Goal: Transaction & Acquisition: Obtain resource

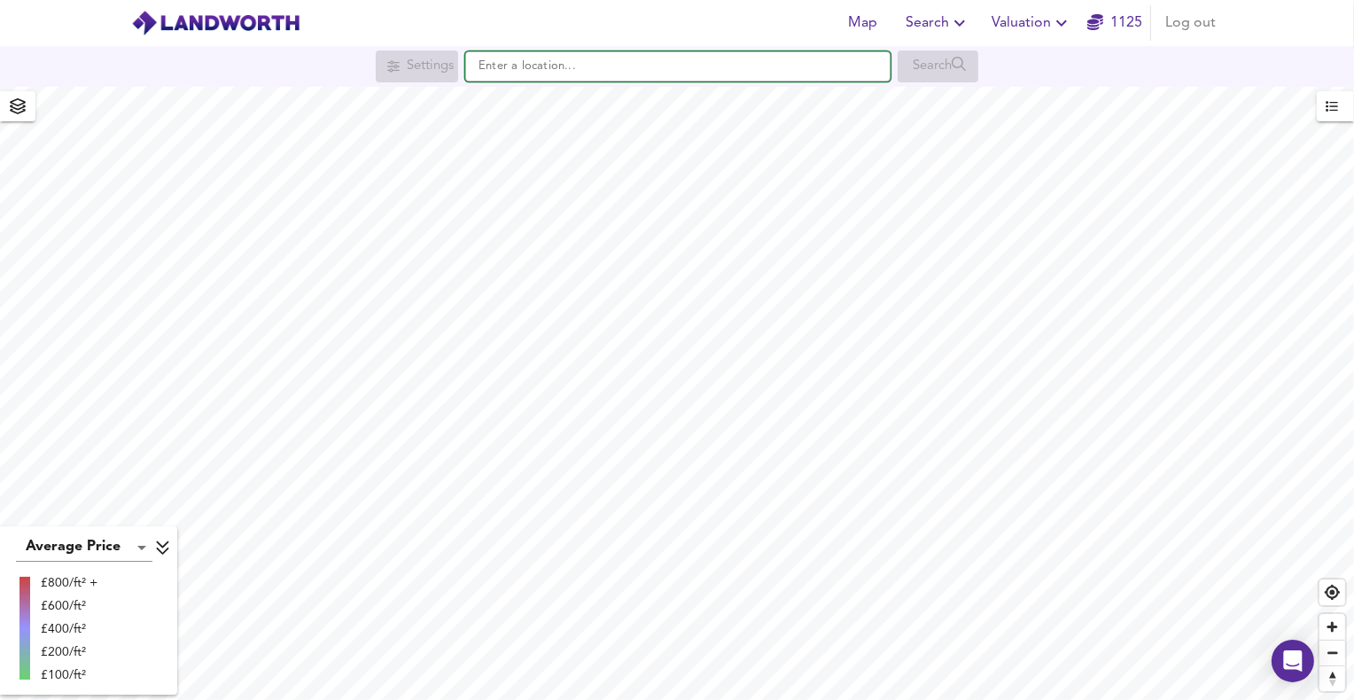
click at [567, 62] on input "text" at bounding box center [677, 66] width 425 height 30
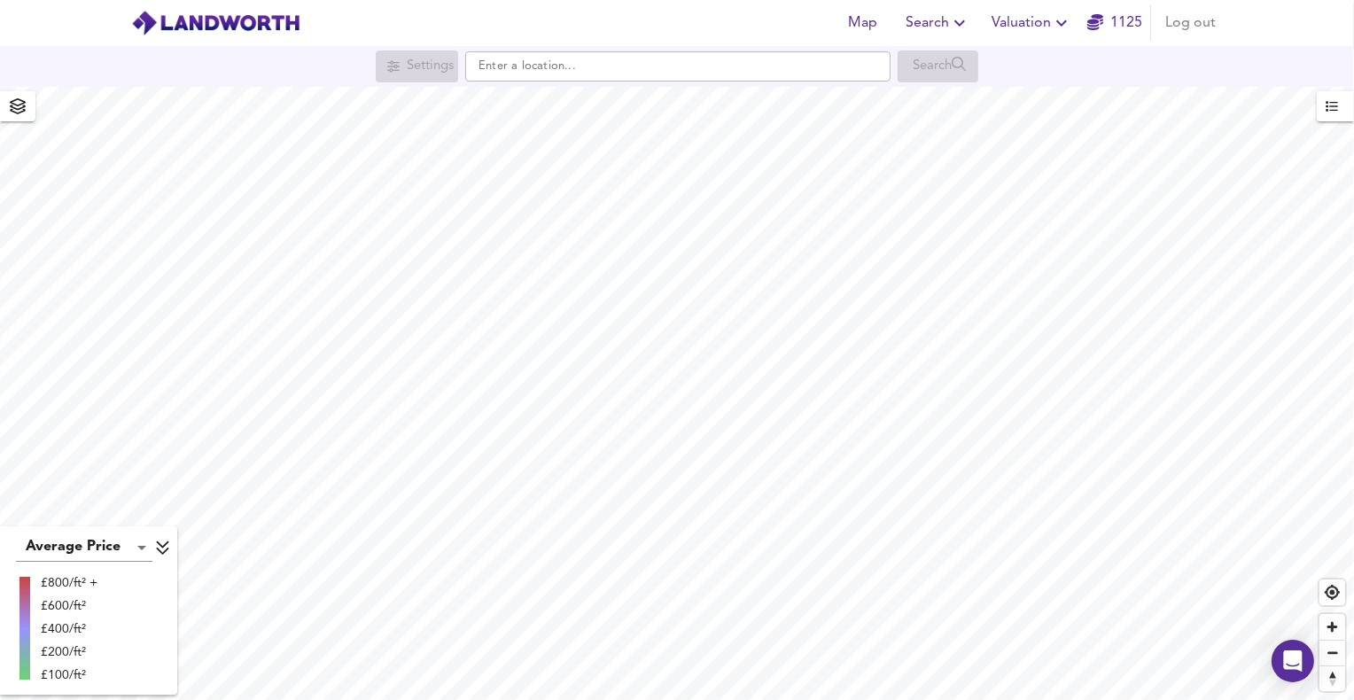
click at [1043, 25] on span "Valuation" at bounding box center [1032, 23] width 81 height 25
click at [1035, 59] on li "New Valuation Report" at bounding box center [1032, 64] width 212 height 32
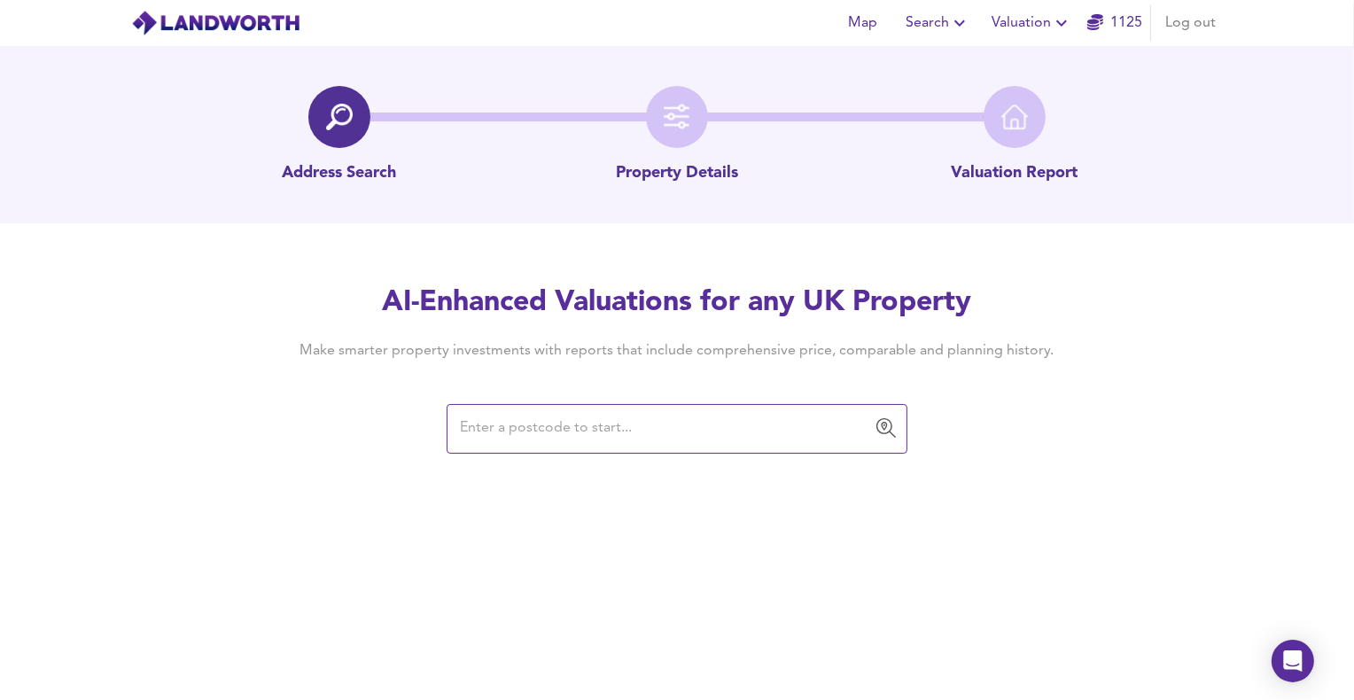
click at [525, 430] on input "text" at bounding box center [664, 429] width 418 height 34
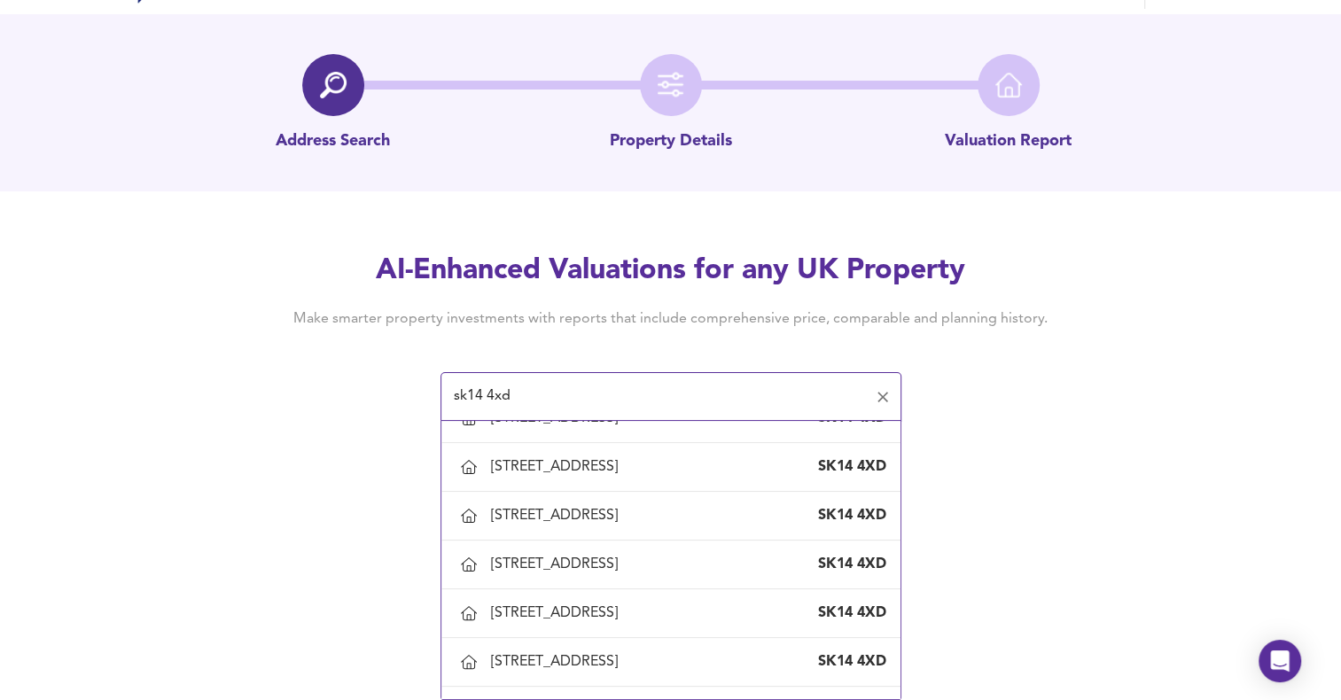
scroll to position [886, 0]
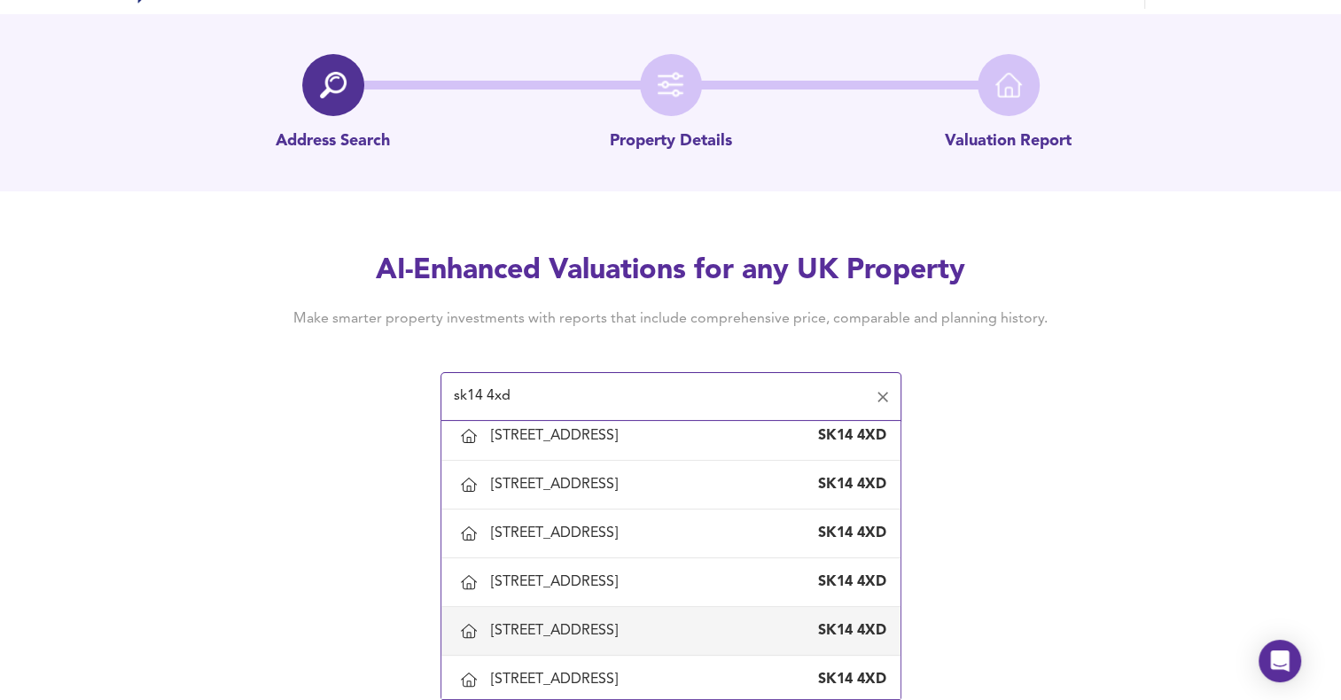
click at [558, 621] on div "23 Peak Forest Close, Hyde, Tameside" at bounding box center [558, 630] width 134 height 19
type input "23 Peak Forest Close, Hyde, Tameside"
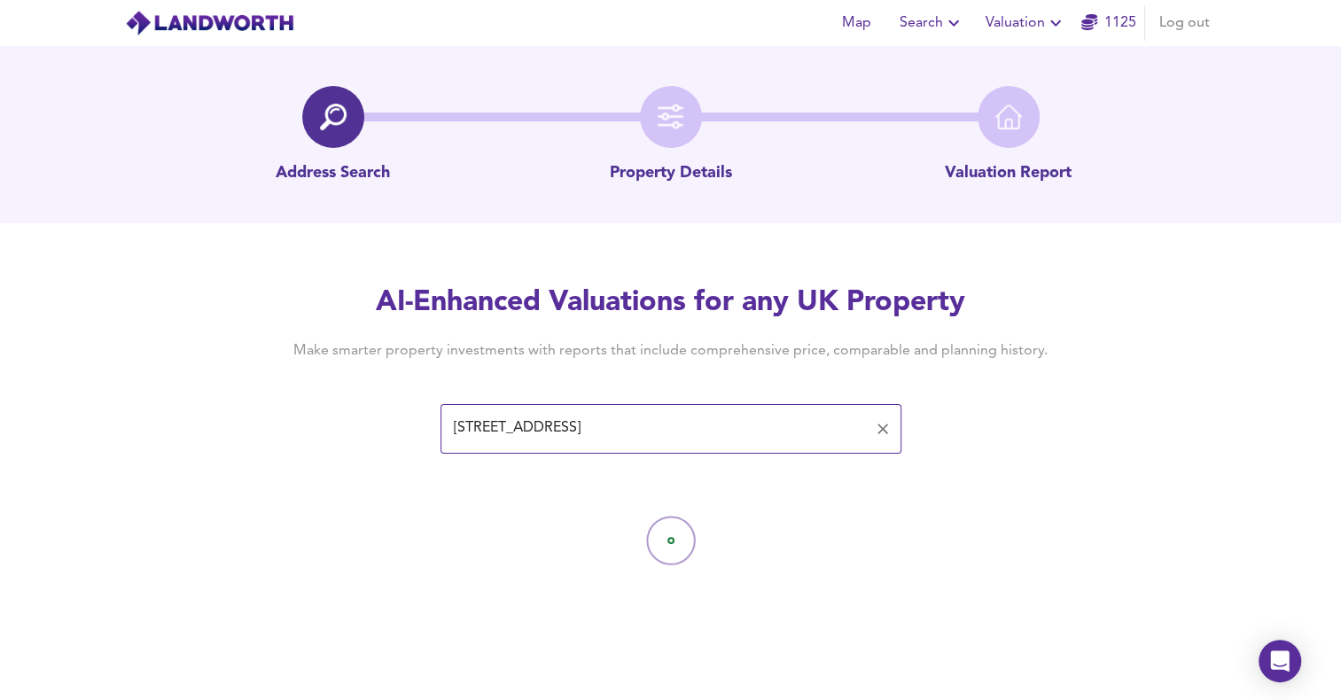
scroll to position [0, 0]
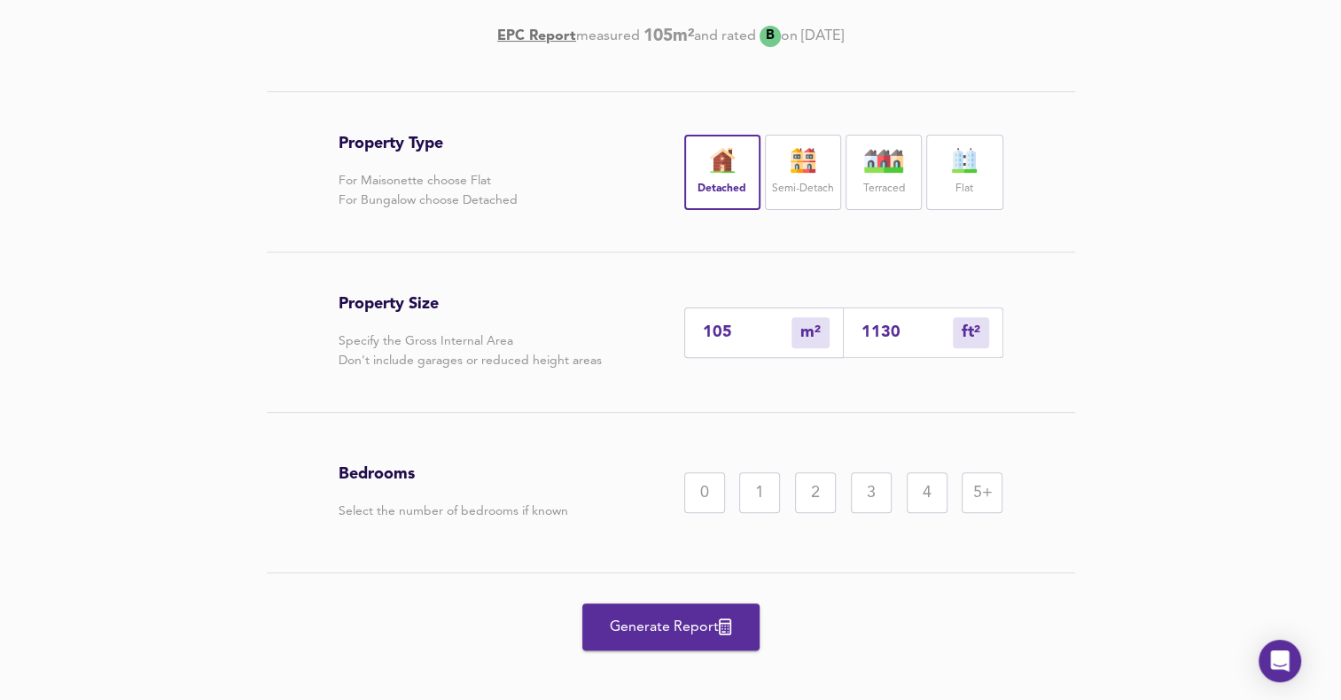
scroll to position [316, 0]
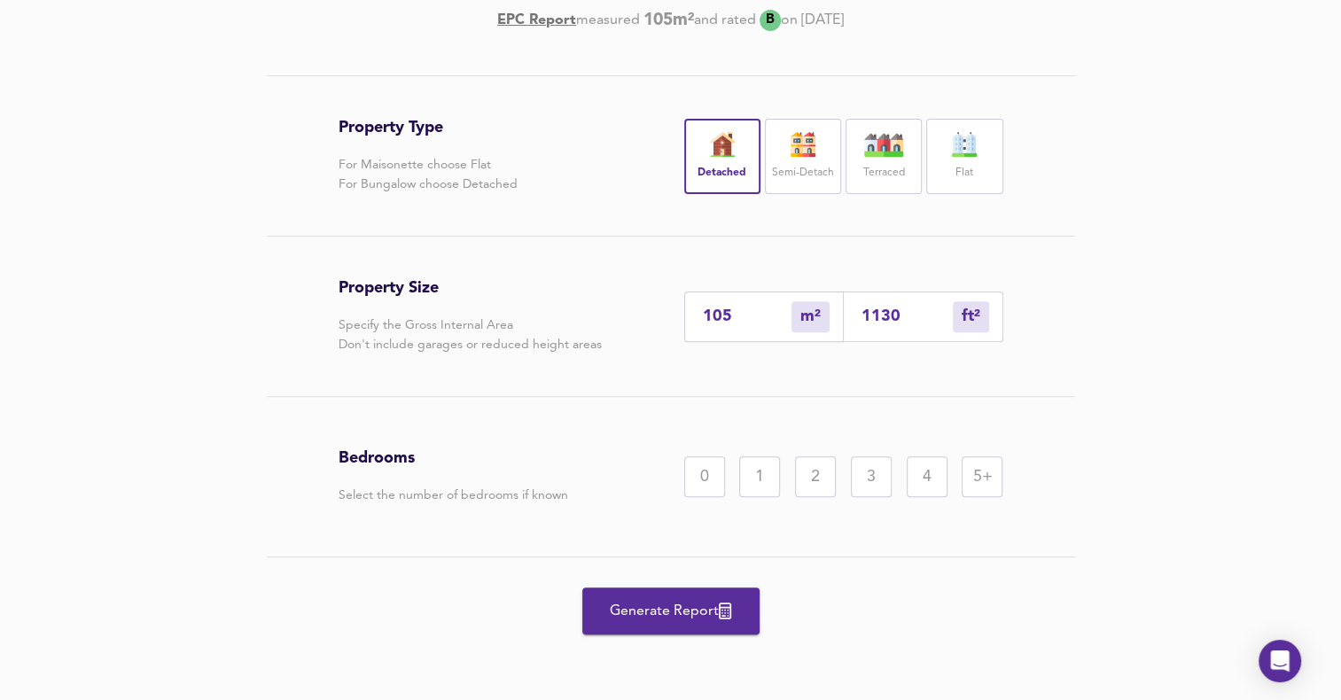
click at [924, 472] on div "4" at bounding box center [927, 476] width 41 height 41
click at [705, 615] on span "Generate Report" at bounding box center [671, 611] width 142 height 25
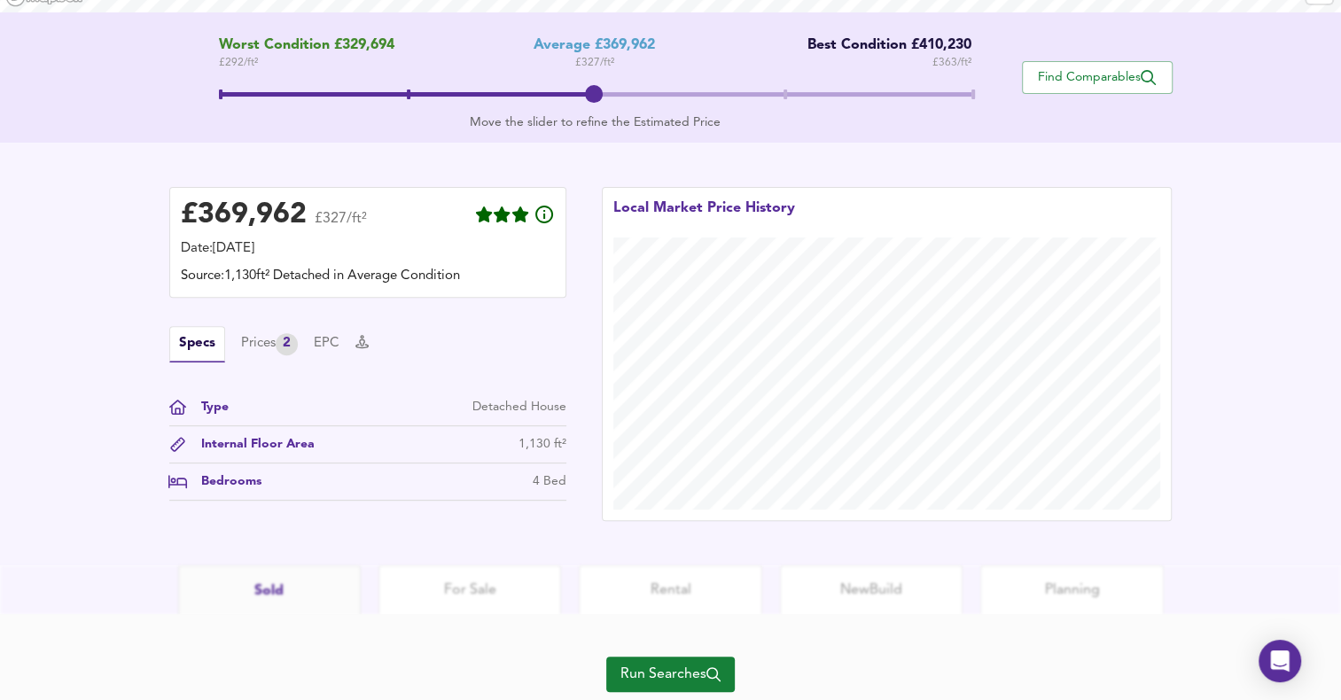
scroll to position [310, 0]
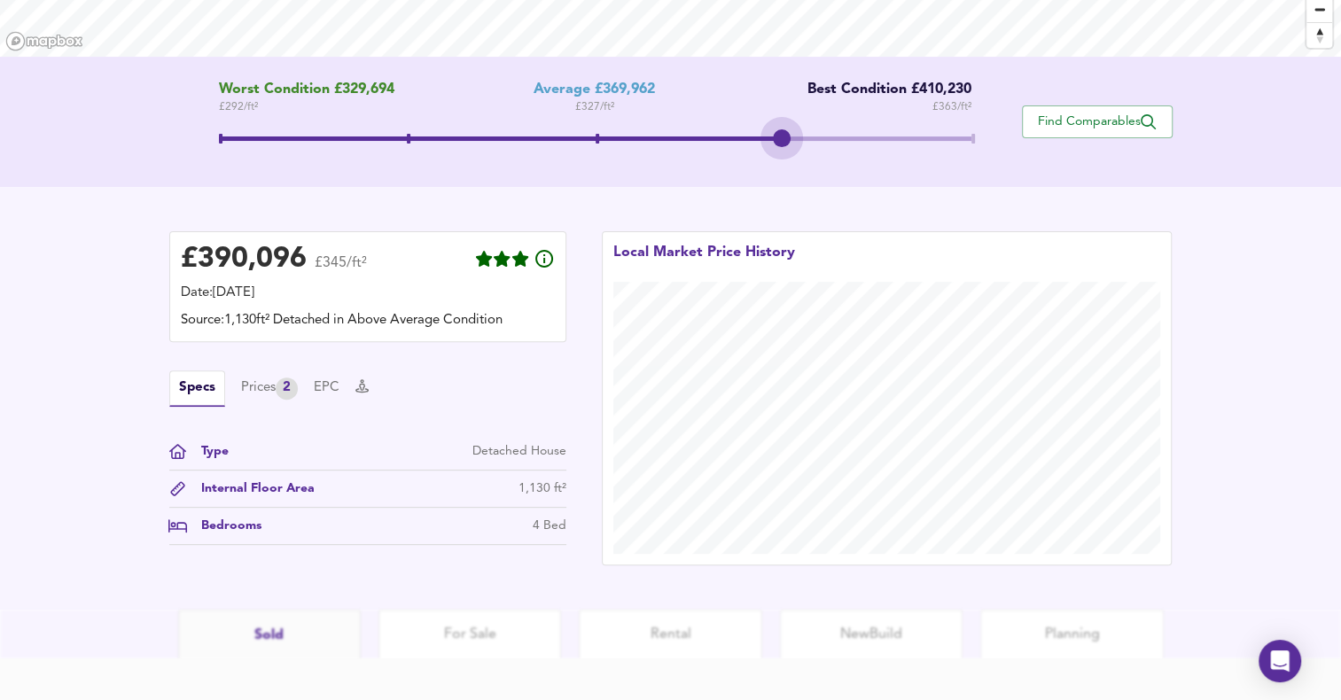
click at [782, 132] on span at bounding box center [595, 141] width 753 height 32
click at [588, 136] on span at bounding box center [501, 138] width 565 height 4
click at [780, 132] on span at bounding box center [595, 141] width 753 height 32
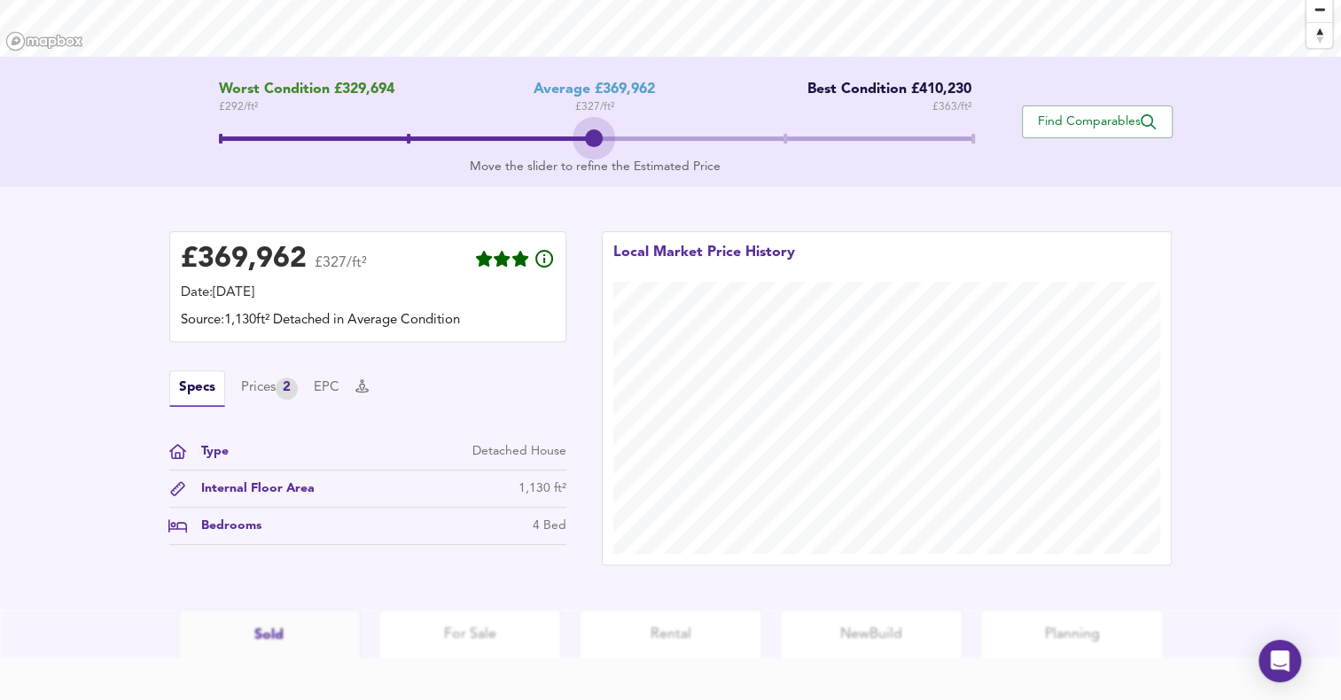
click at [596, 139] on span at bounding box center [598, 139] width 4 height 10
click at [781, 136] on span at bounding box center [595, 138] width 753 height 4
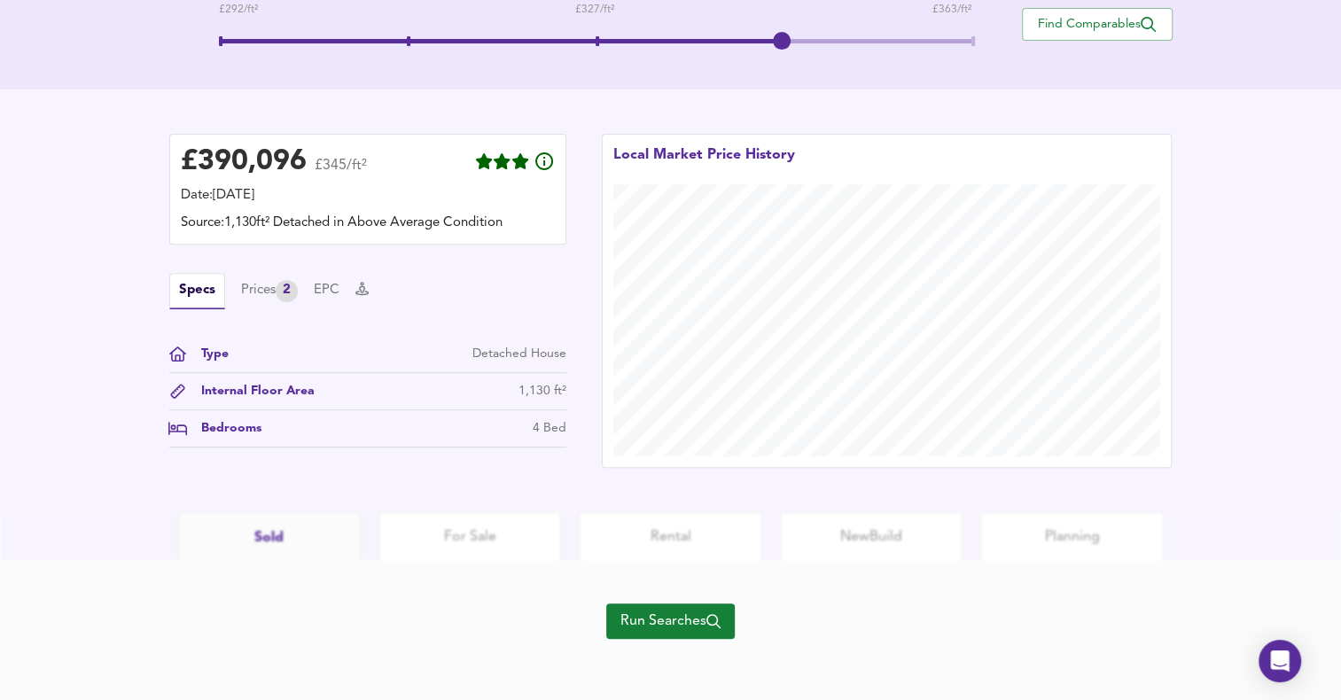
scroll to position [409, 0]
click at [651, 604] on button "Run Searches" at bounding box center [670, 619] width 129 height 35
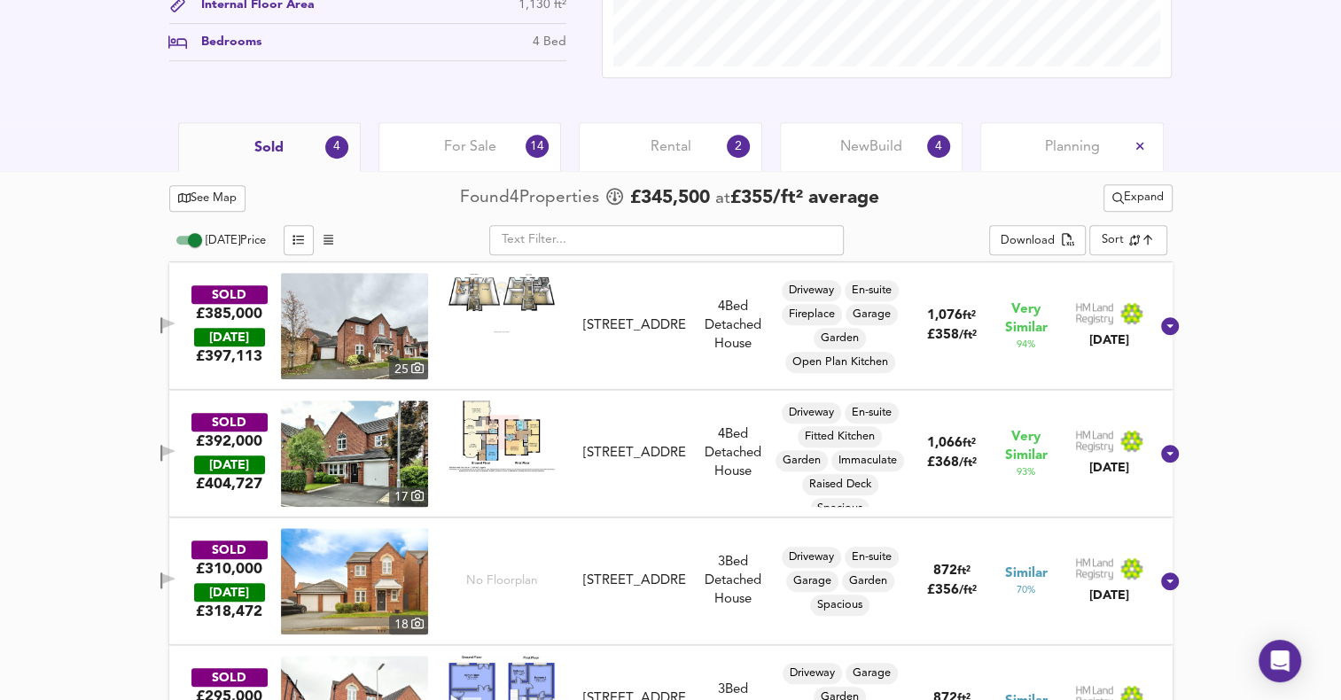
scroll to position [812, 0]
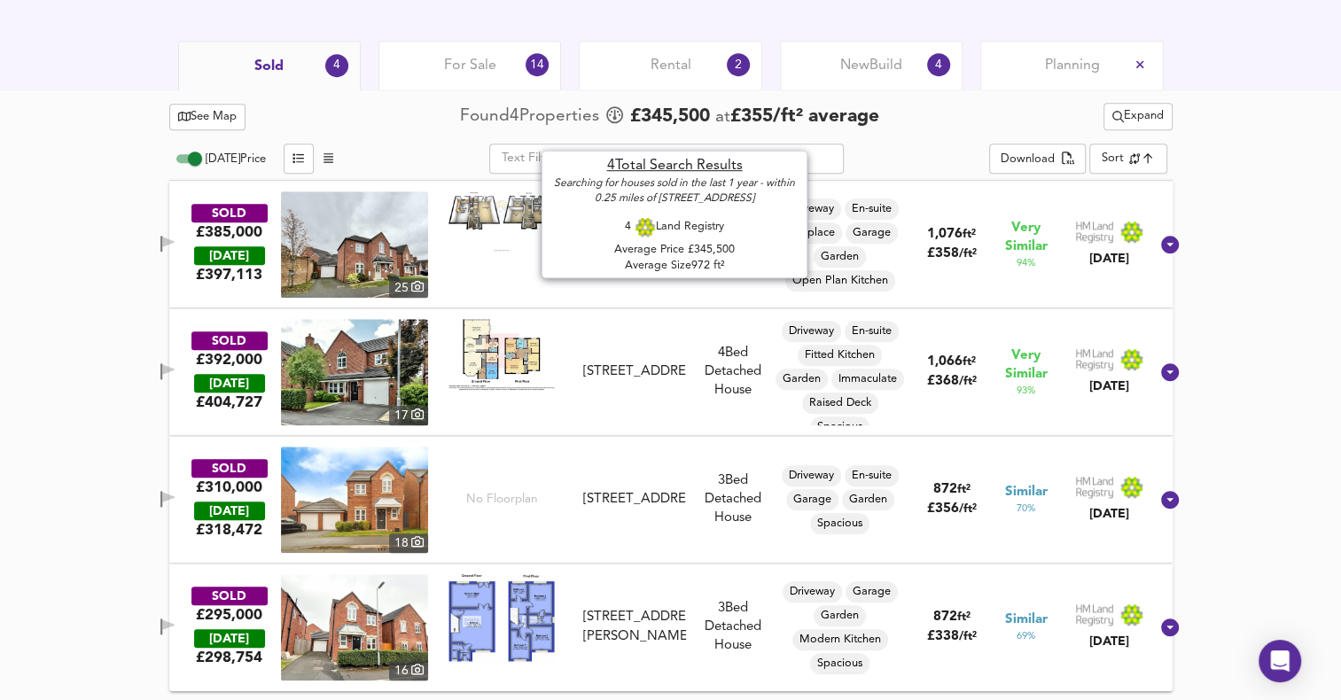
click at [508, 78] on div "For Sale 14" at bounding box center [469, 65] width 183 height 49
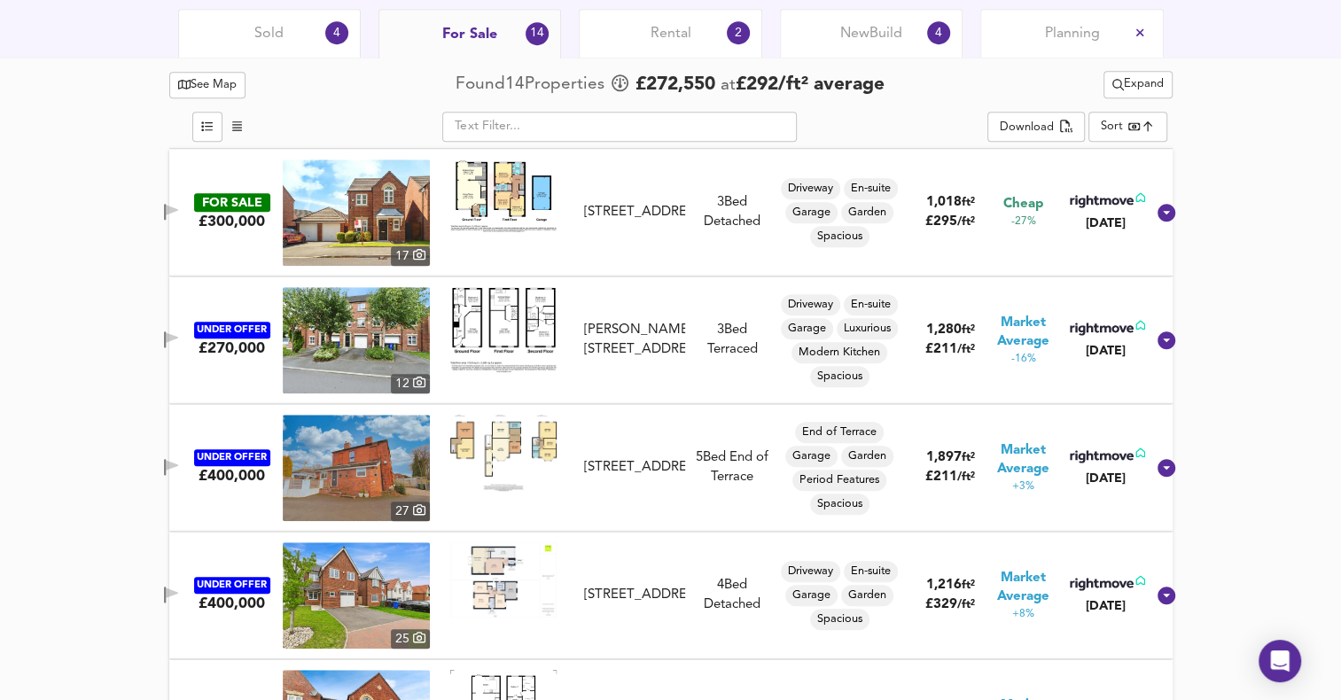
scroll to position [812, 0]
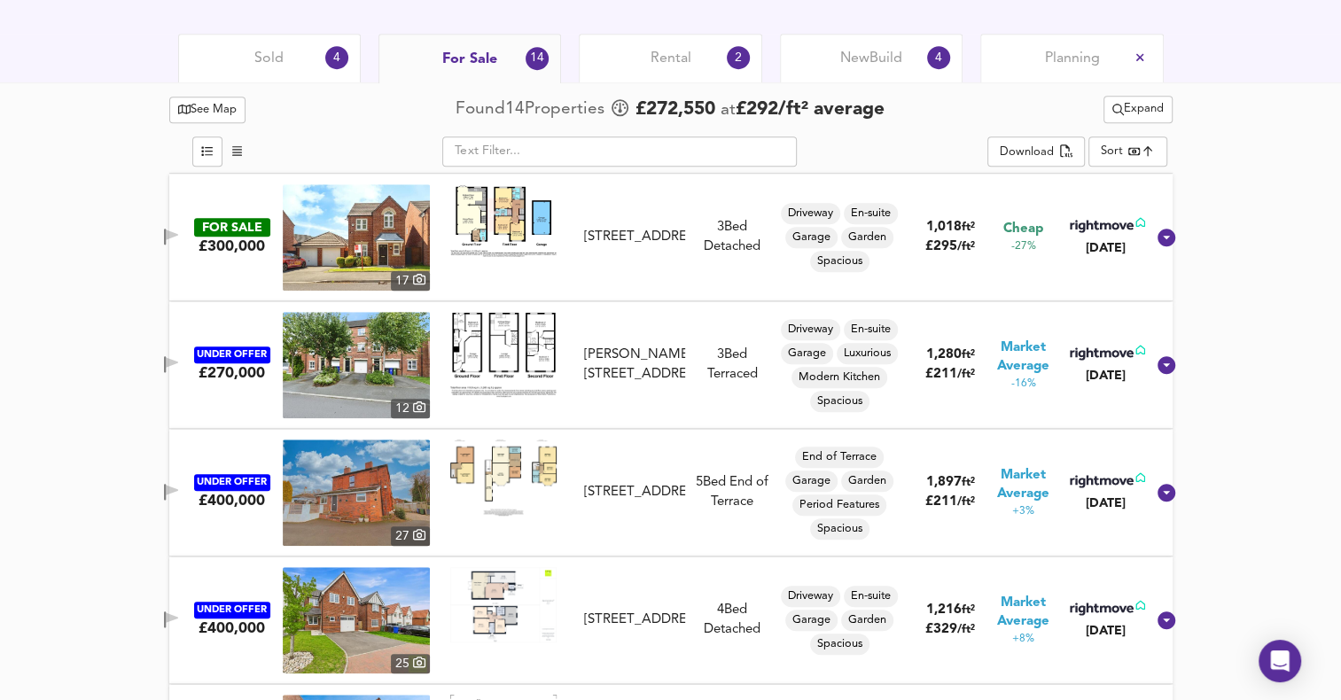
click at [267, 62] on span "Sold" at bounding box center [268, 58] width 29 height 19
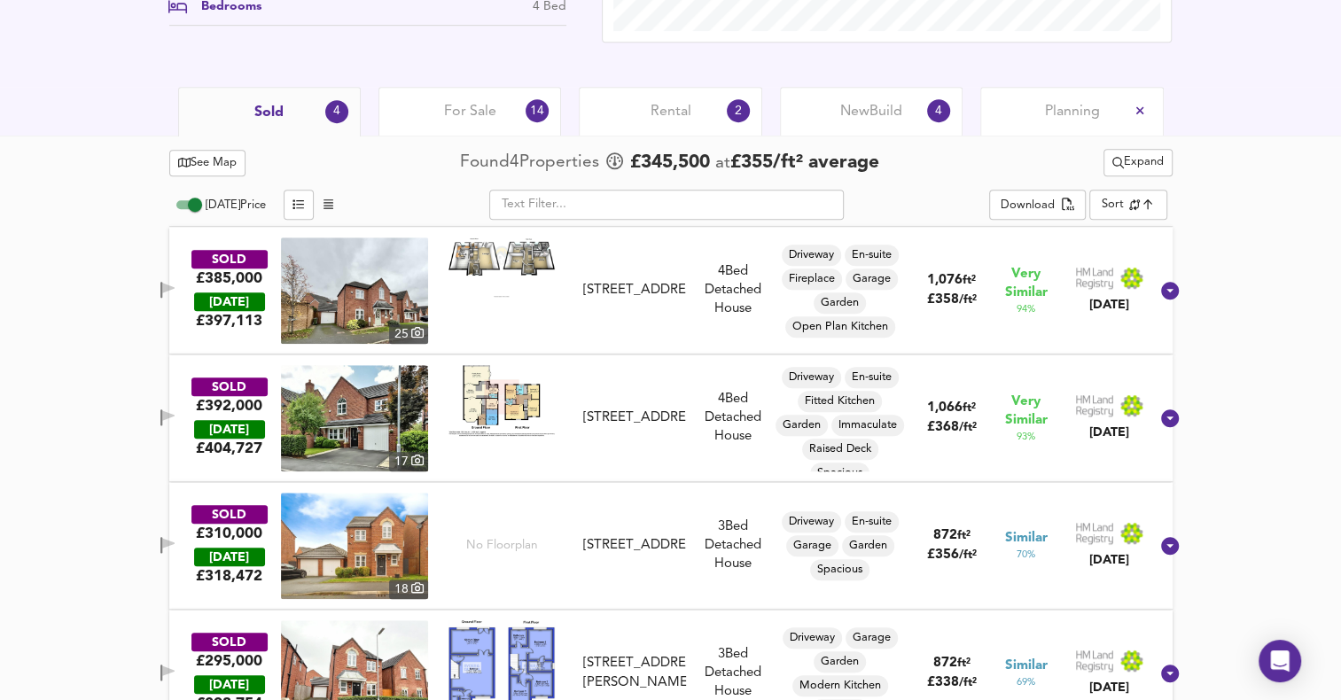
scroll to position [812, 0]
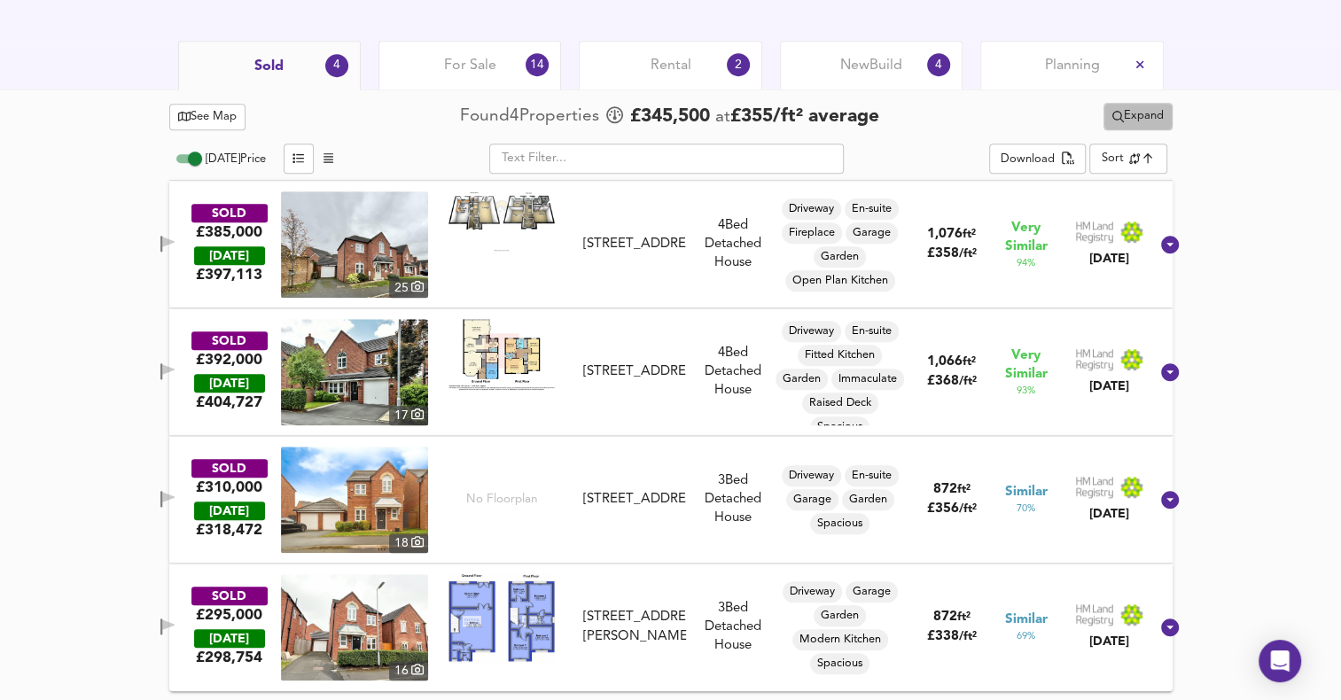
click at [1143, 129] on button "Expand" at bounding box center [1137, 116] width 69 height 27
click at [1139, 183] on li "1 year 2 years" at bounding box center [1135, 188] width 188 height 28
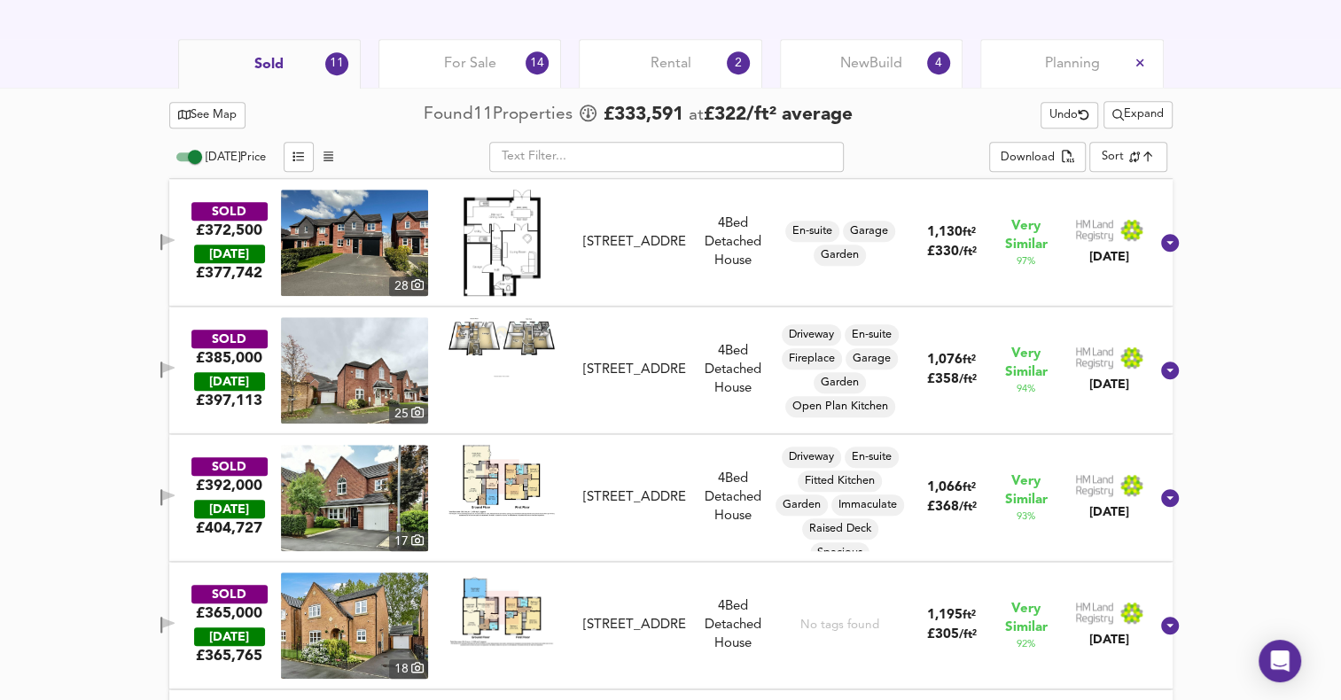
scroll to position [776, 0]
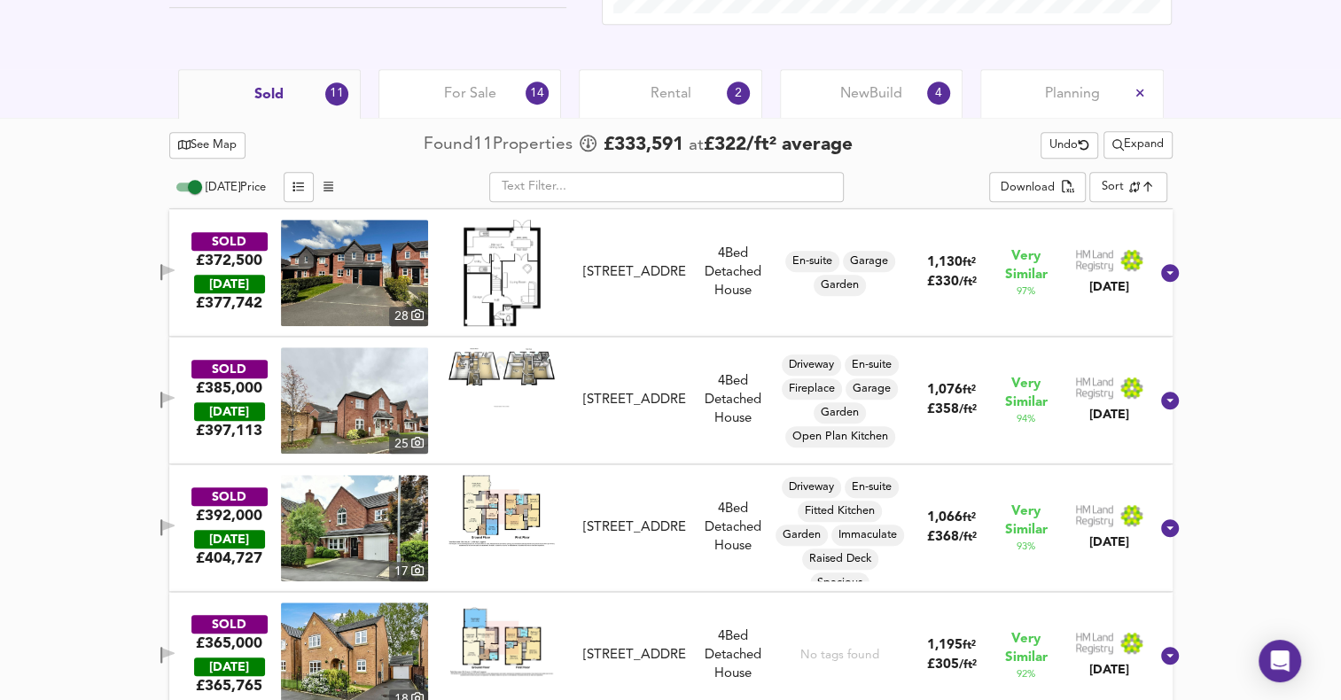
click at [491, 113] on div "For Sale 14" at bounding box center [469, 93] width 183 height 49
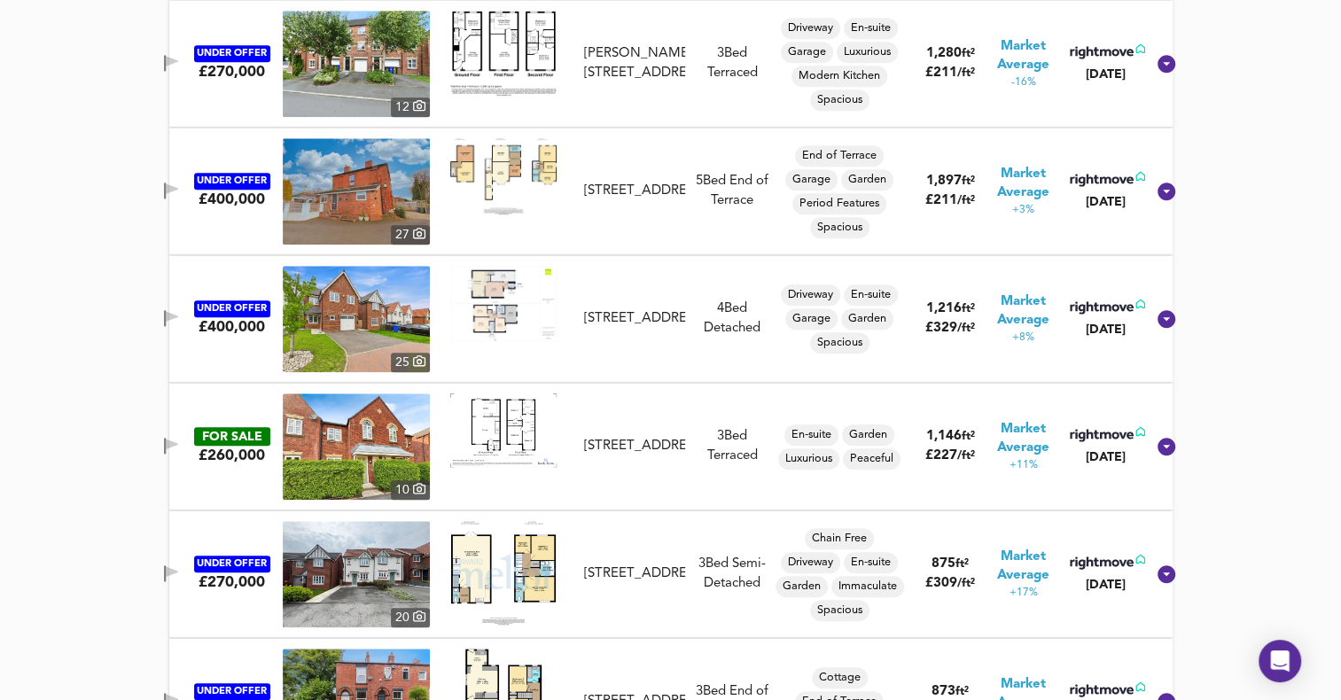
scroll to position [670, 0]
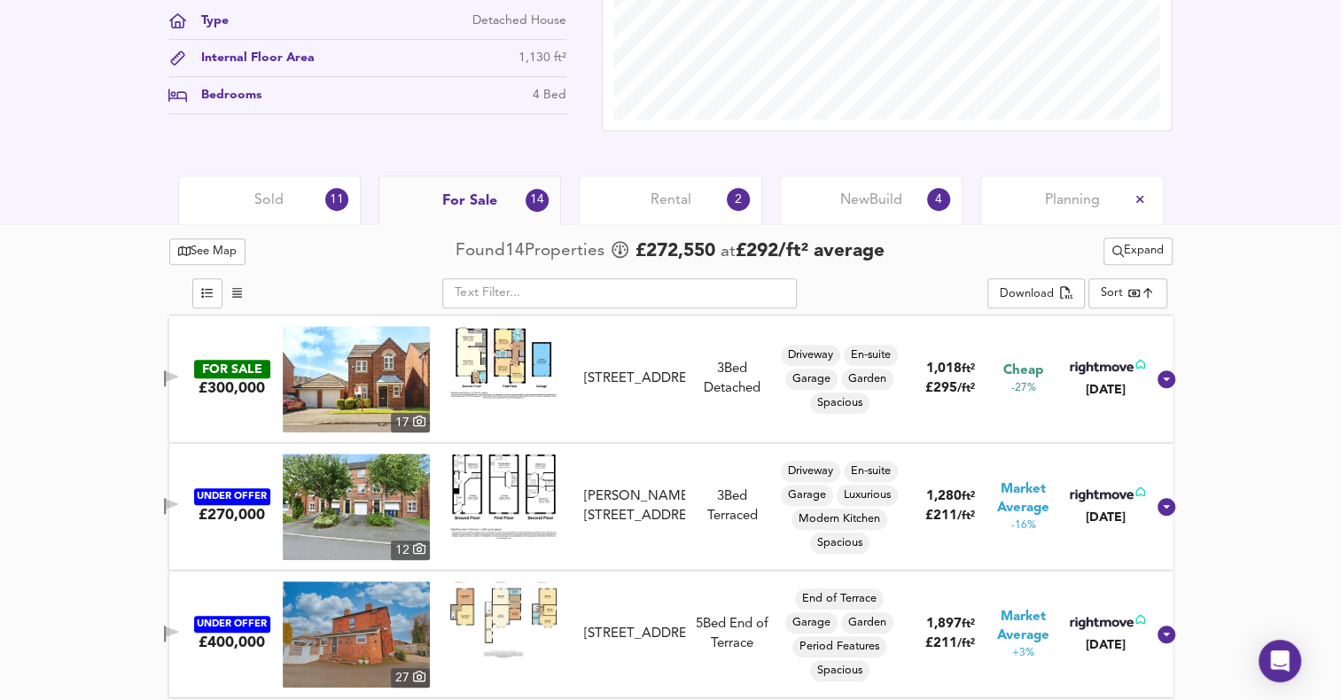
click at [288, 218] on div "Sold 11" at bounding box center [269, 199] width 183 height 49
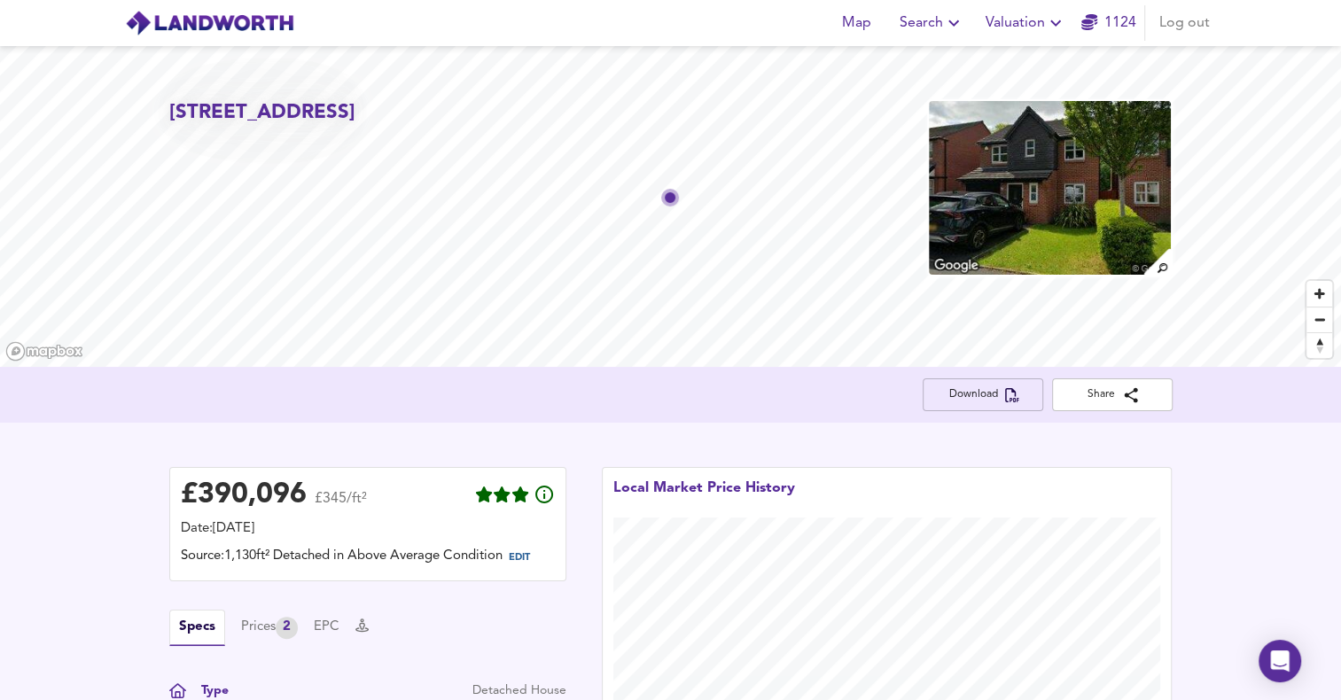
click at [959, 398] on span "Download" at bounding box center [983, 395] width 92 height 19
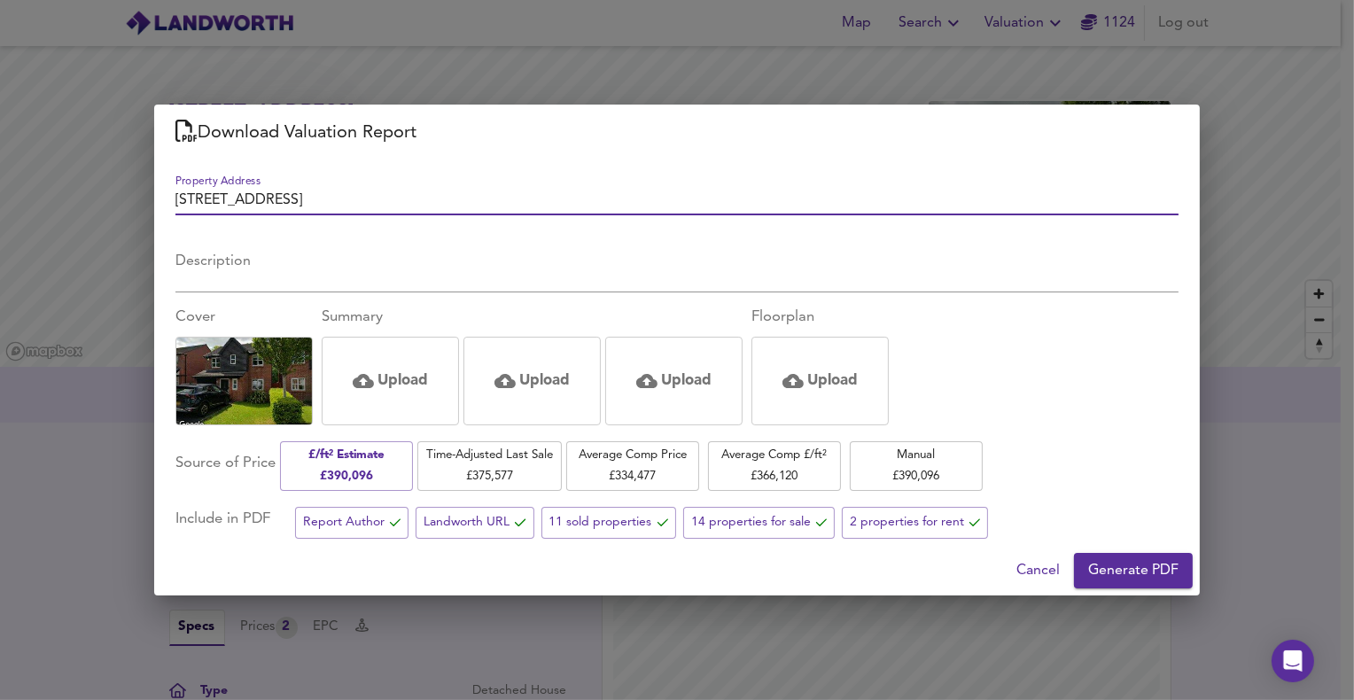
click at [1102, 556] on button "Generate PDF" at bounding box center [1133, 570] width 119 height 35
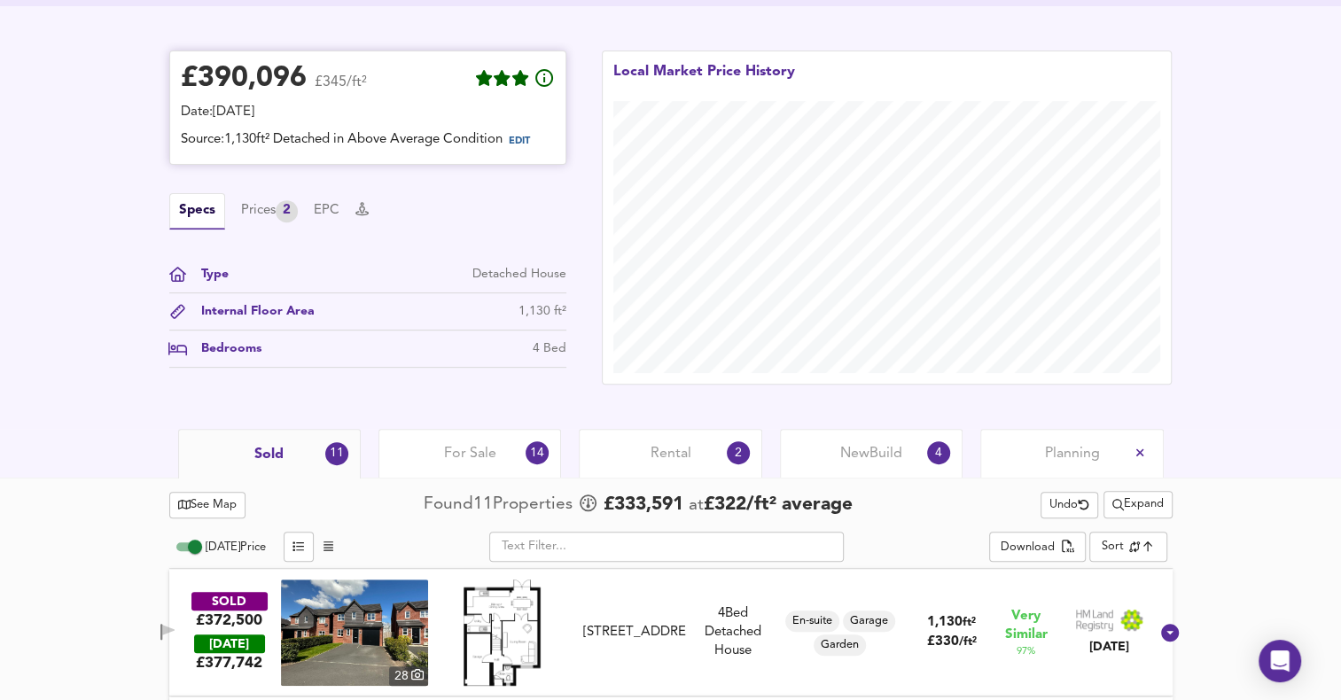
scroll to position [443, 0]
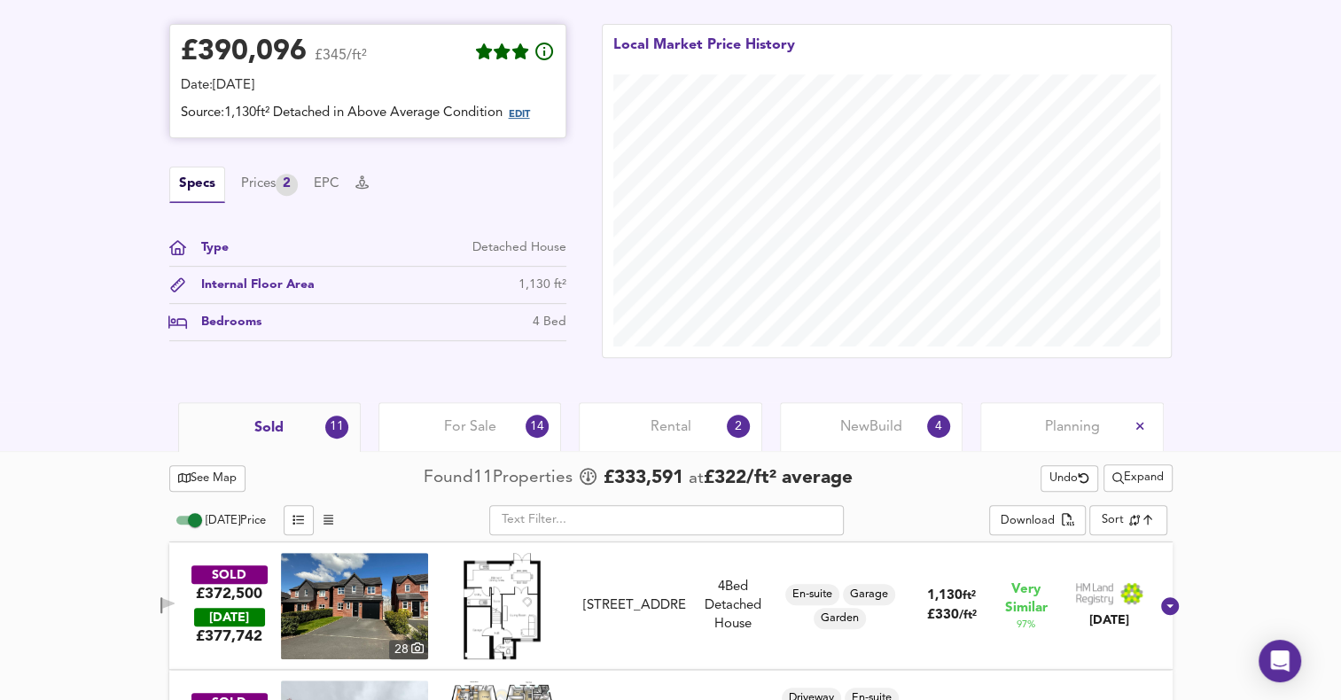
click at [518, 118] on span "EDIT" at bounding box center [519, 115] width 21 height 10
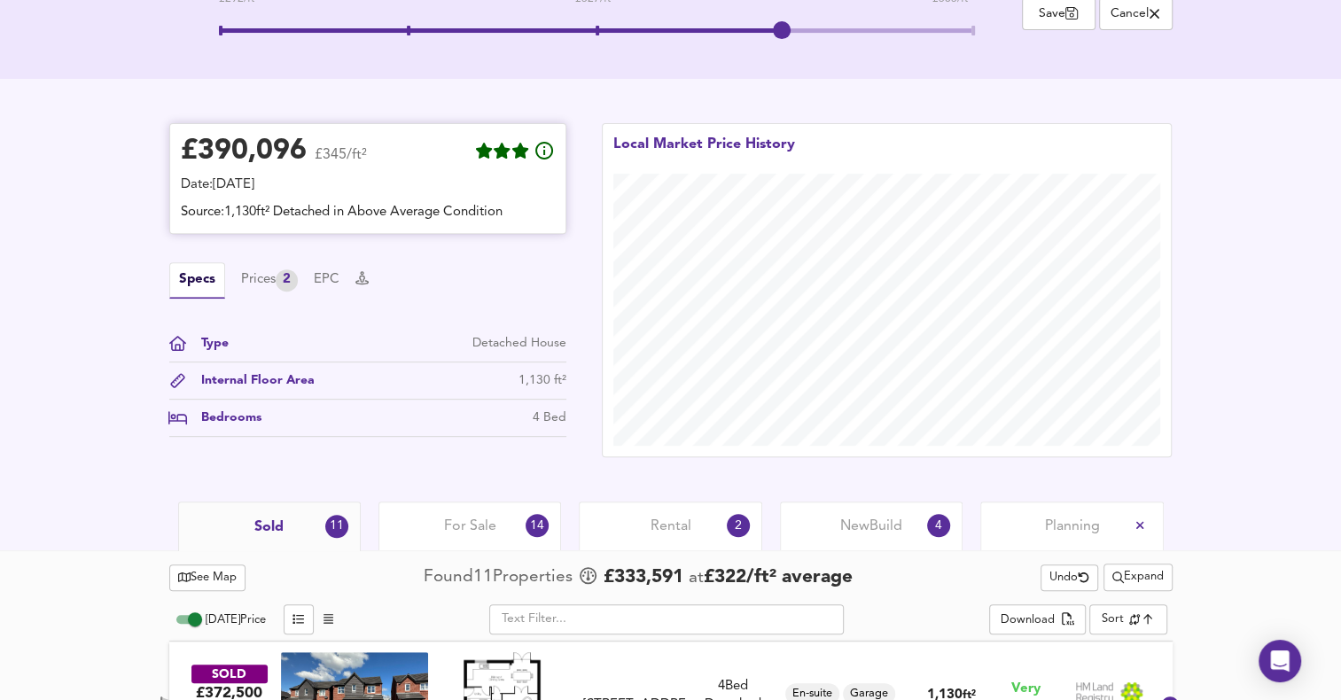
scroll to position [251, 0]
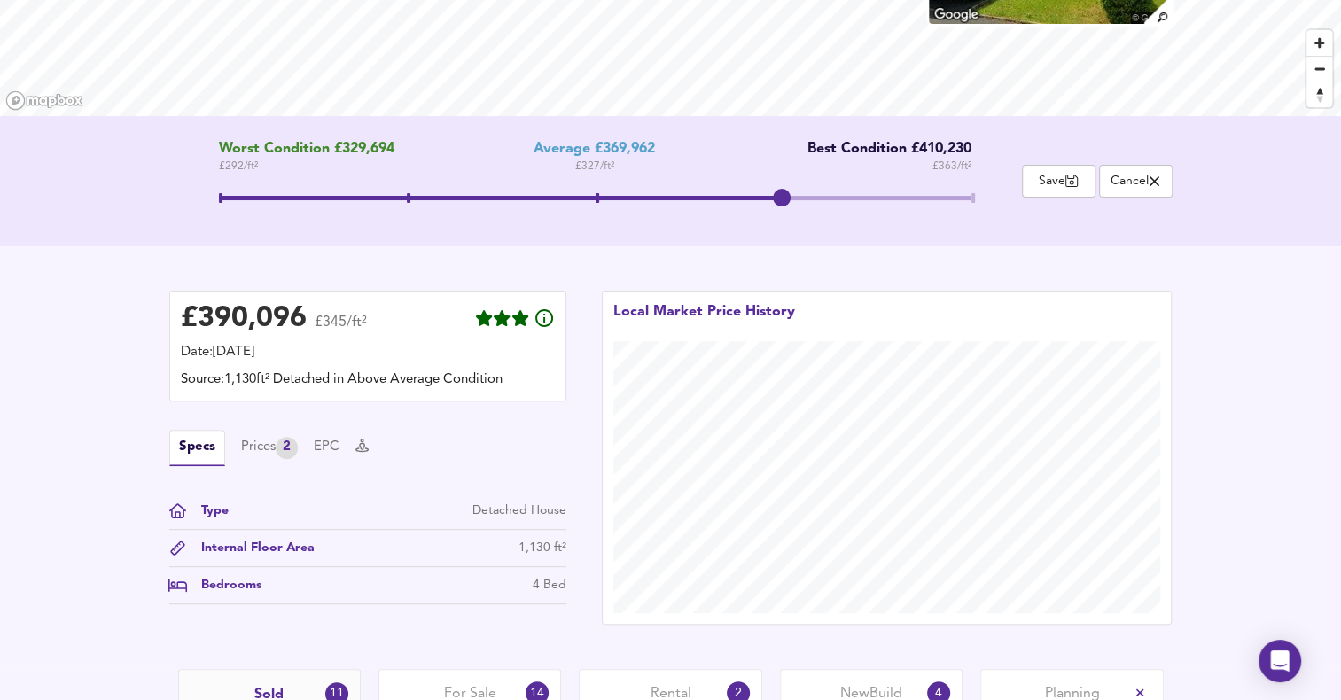
click at [596, 194] on span at bounding box center [598, 198] width 4 height 10
click at [595, 409] on div "Local Market Price History" at bounding box center [887, 458] width 606 height 370
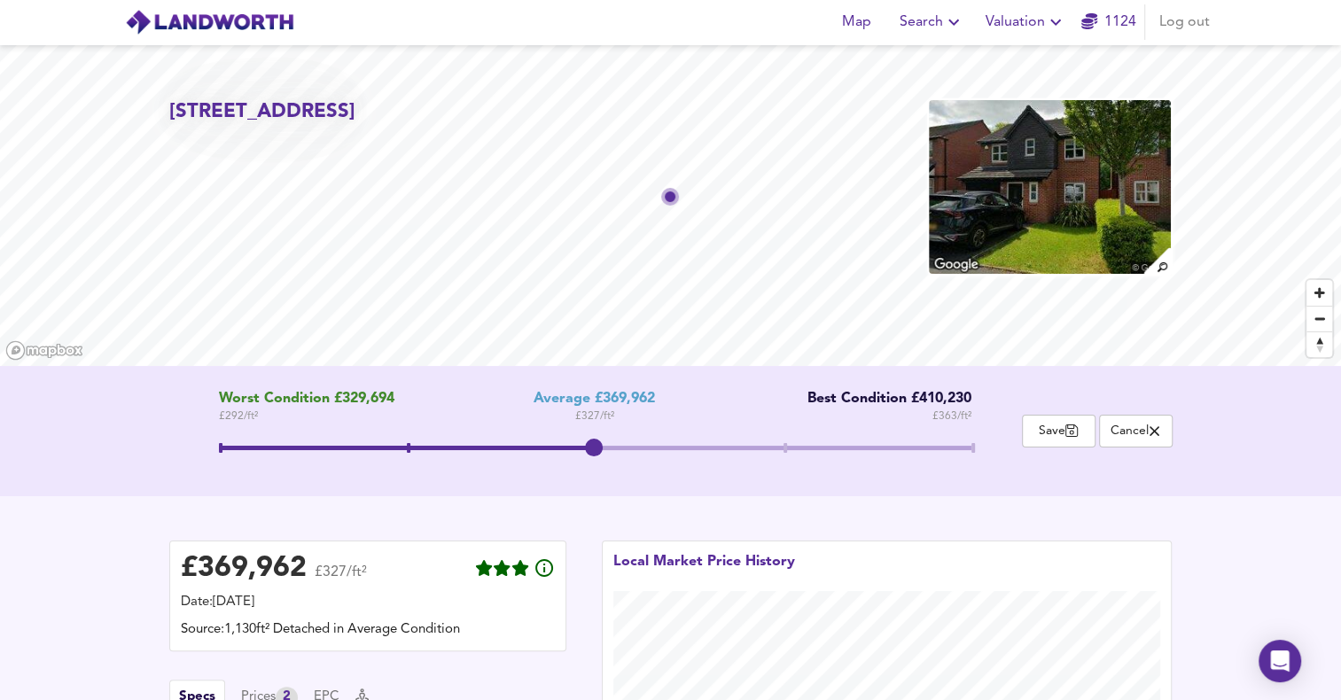
scroll to position [0, 0]
click at [1122, 433] on span "Cancel" at bounding box center [1136, 432] width 54 height 17
